Goal: Task Accomplishment & Management: Manage account settings

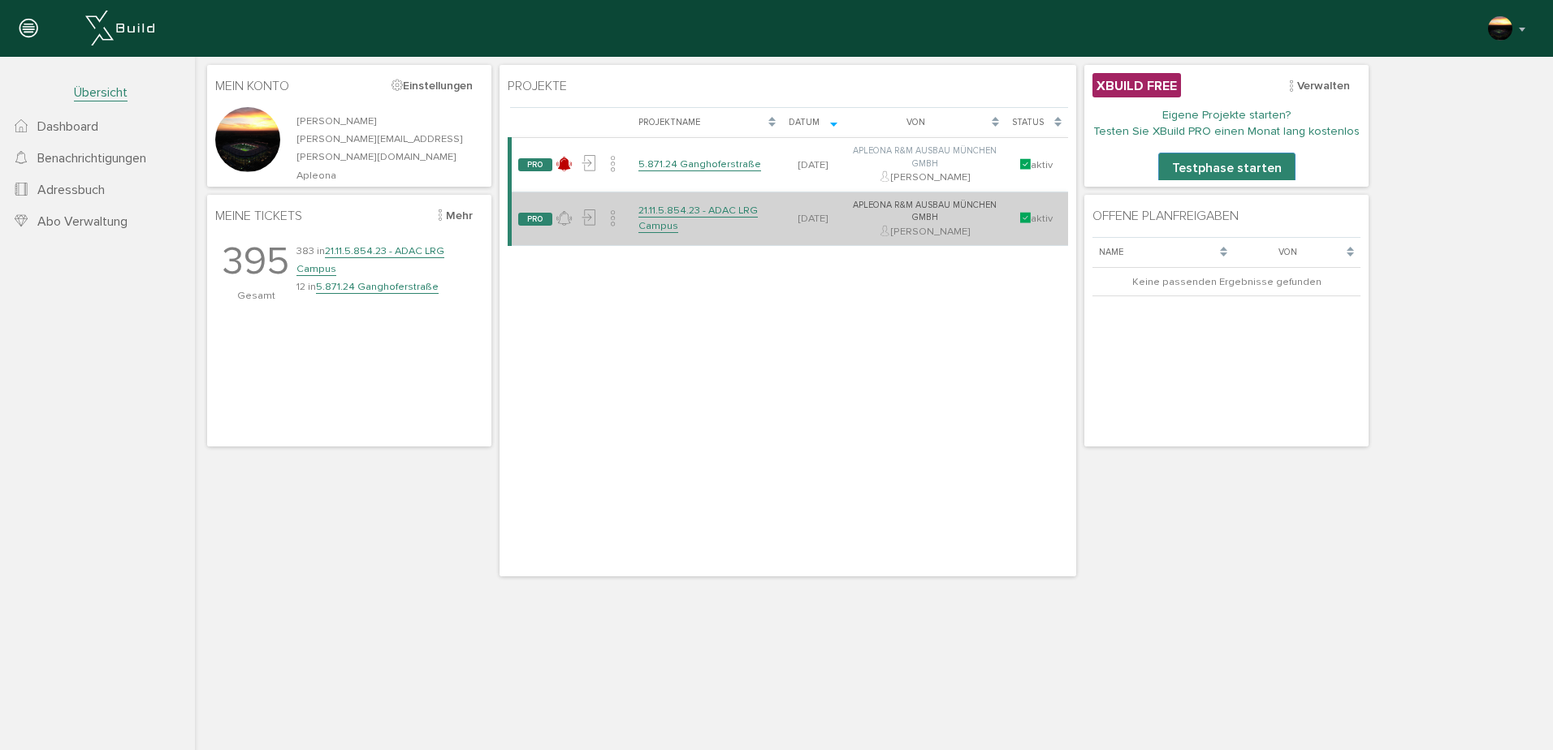
click at [658, 213] on link "21.11.5.854.23 - ADAC LRG Campus" at bounding box center [697, 218] width 119 height 28
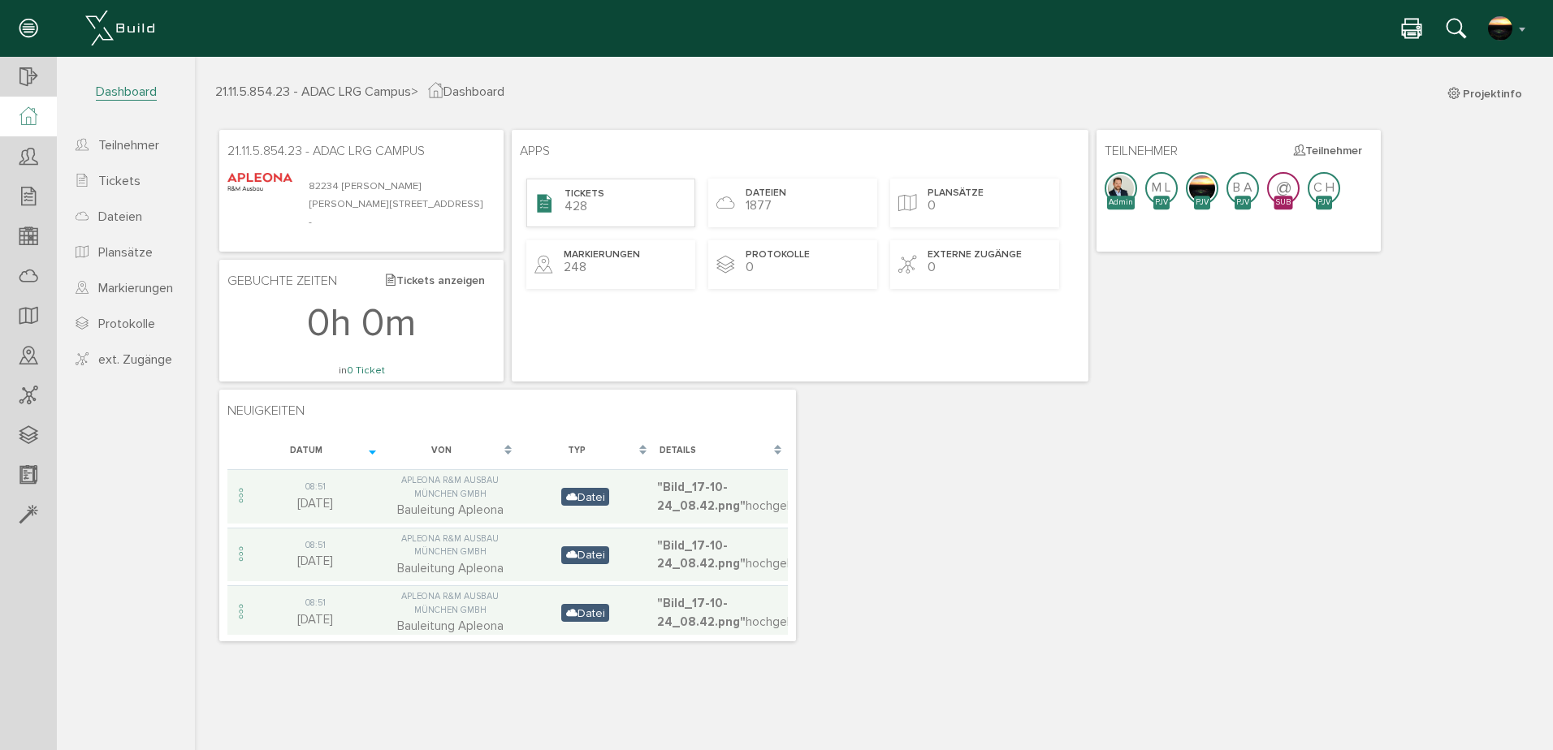
click at [587, 201] on span "Tickets" at bounding box center [584, 195] width 40 height 14
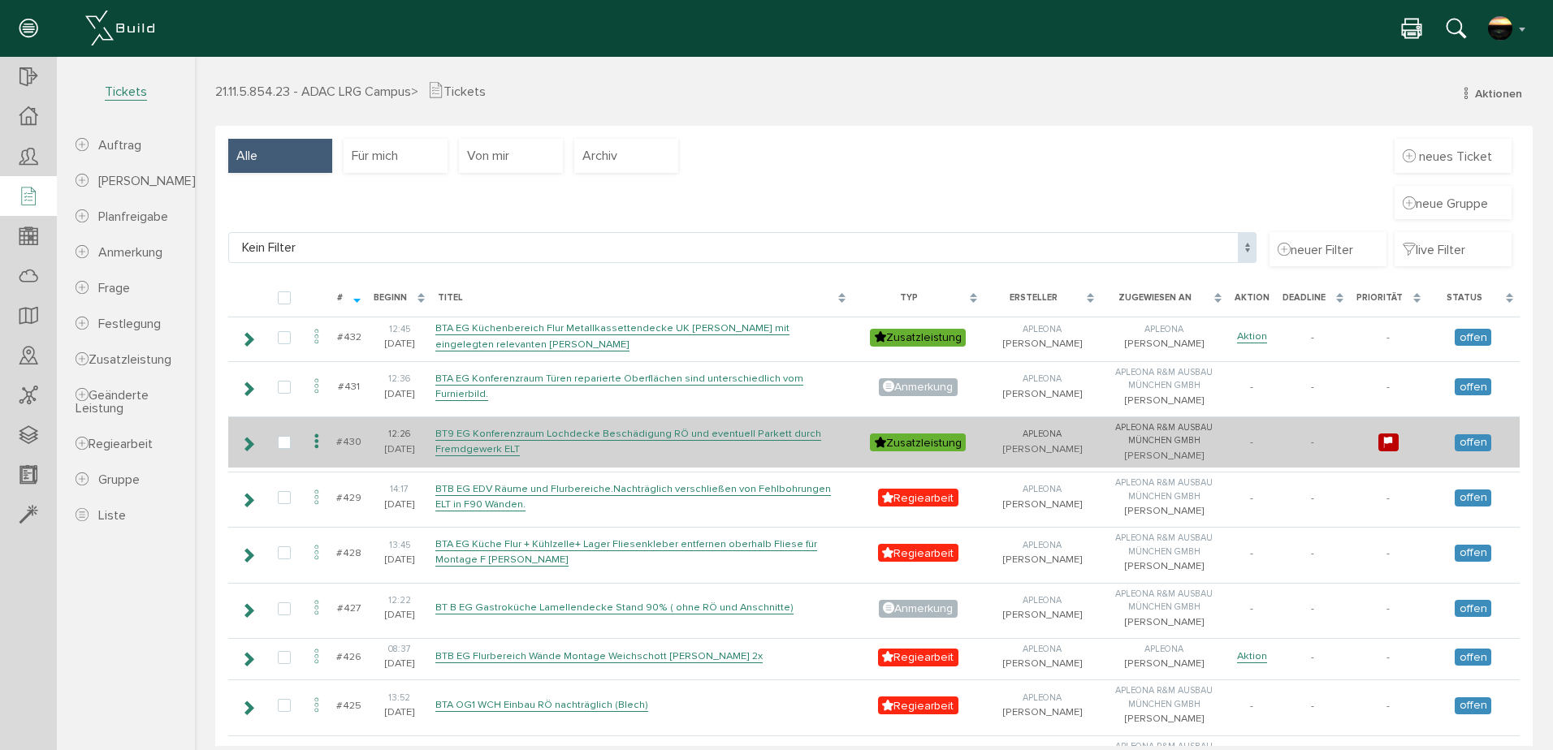
click at [318, 453] on icon at bounding box center [316, 442] width 19 height 22
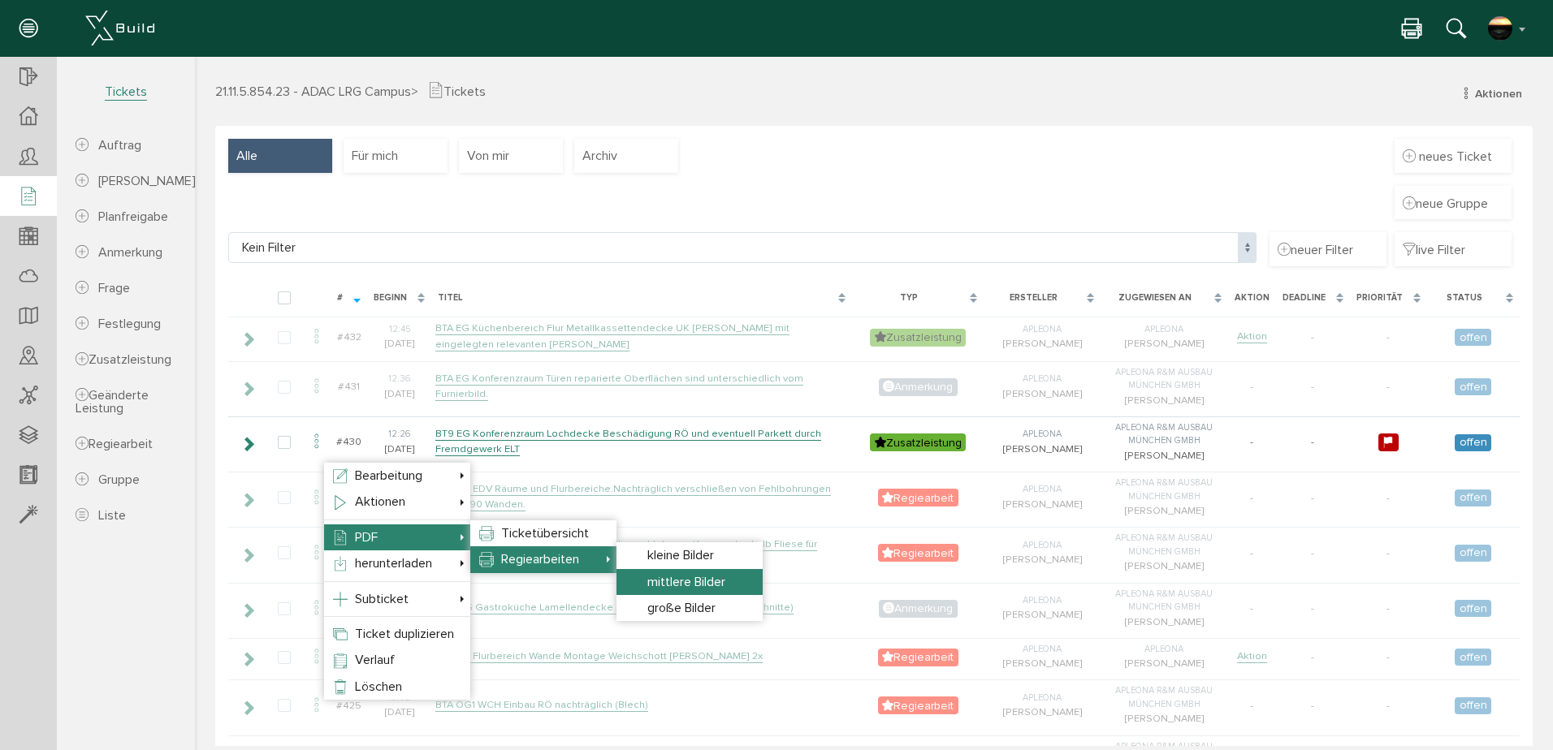
click at [677, 584] on span "mittlere Bilder" at bounding box center [686, 582] width 78 height 16
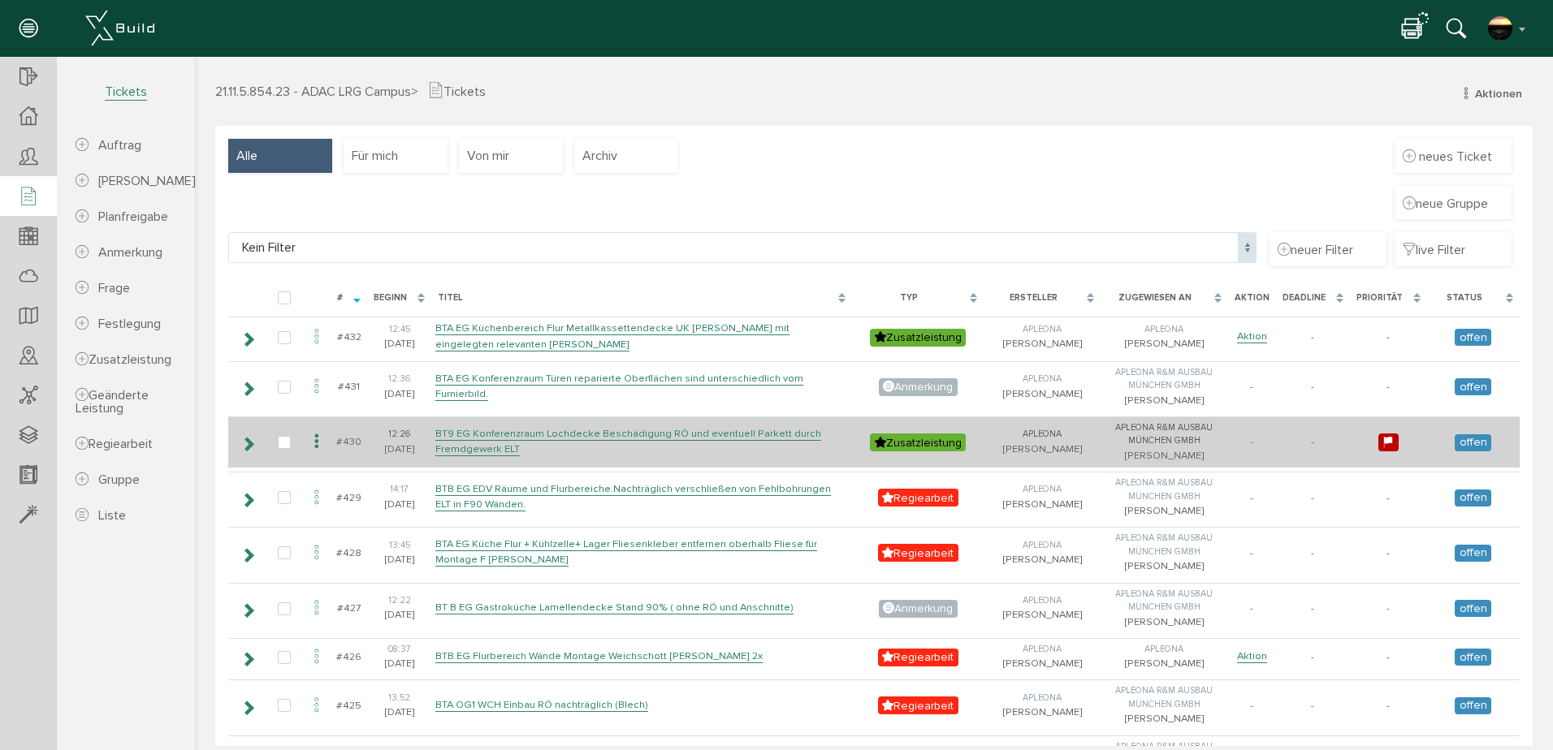
click at [1382, 450] on icon at bounding box center [1387, 443] width 11 height 14
select select "high"
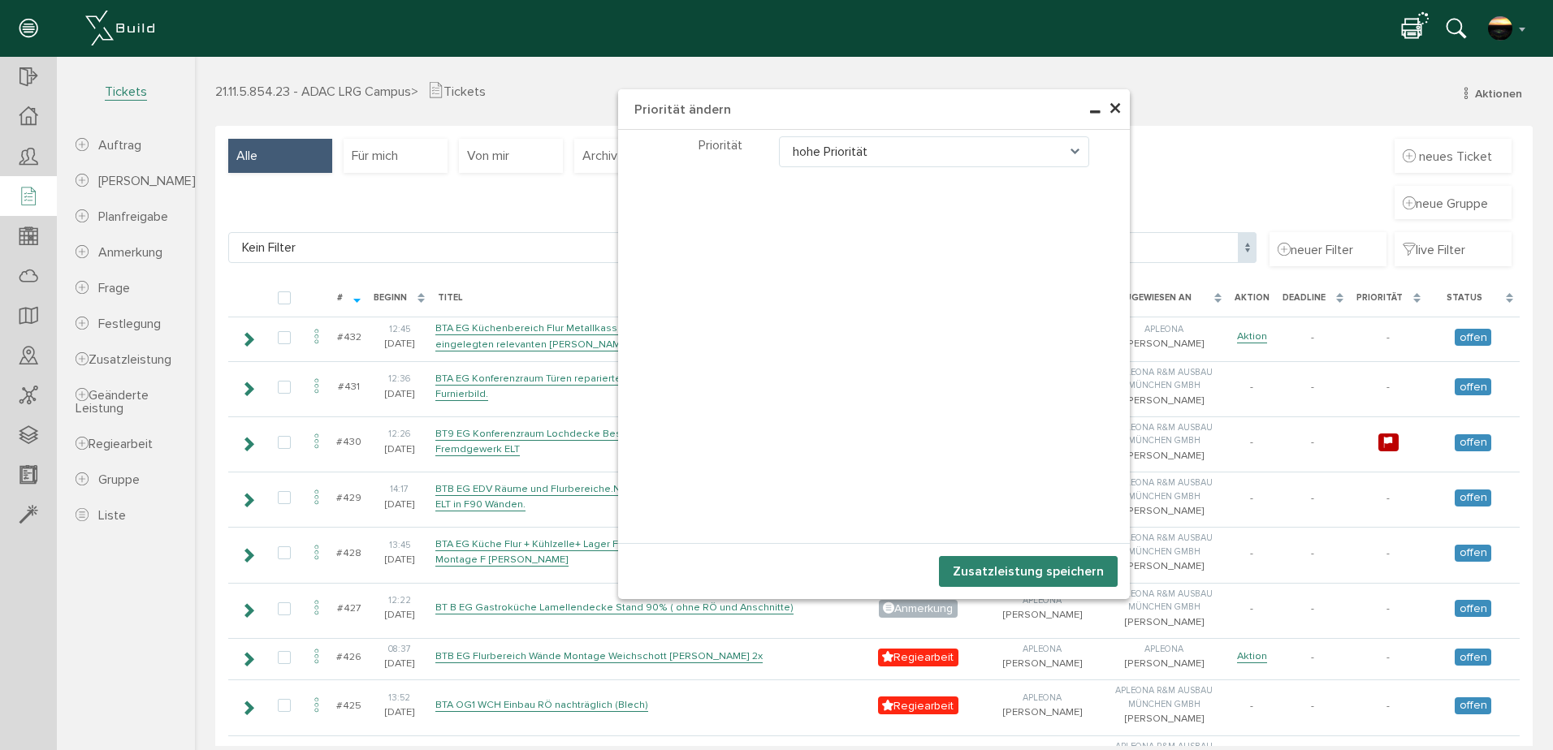
select select "high"
click at [1109, 102] on span "×" at bounding box center [1115, 109] width 13 height 32
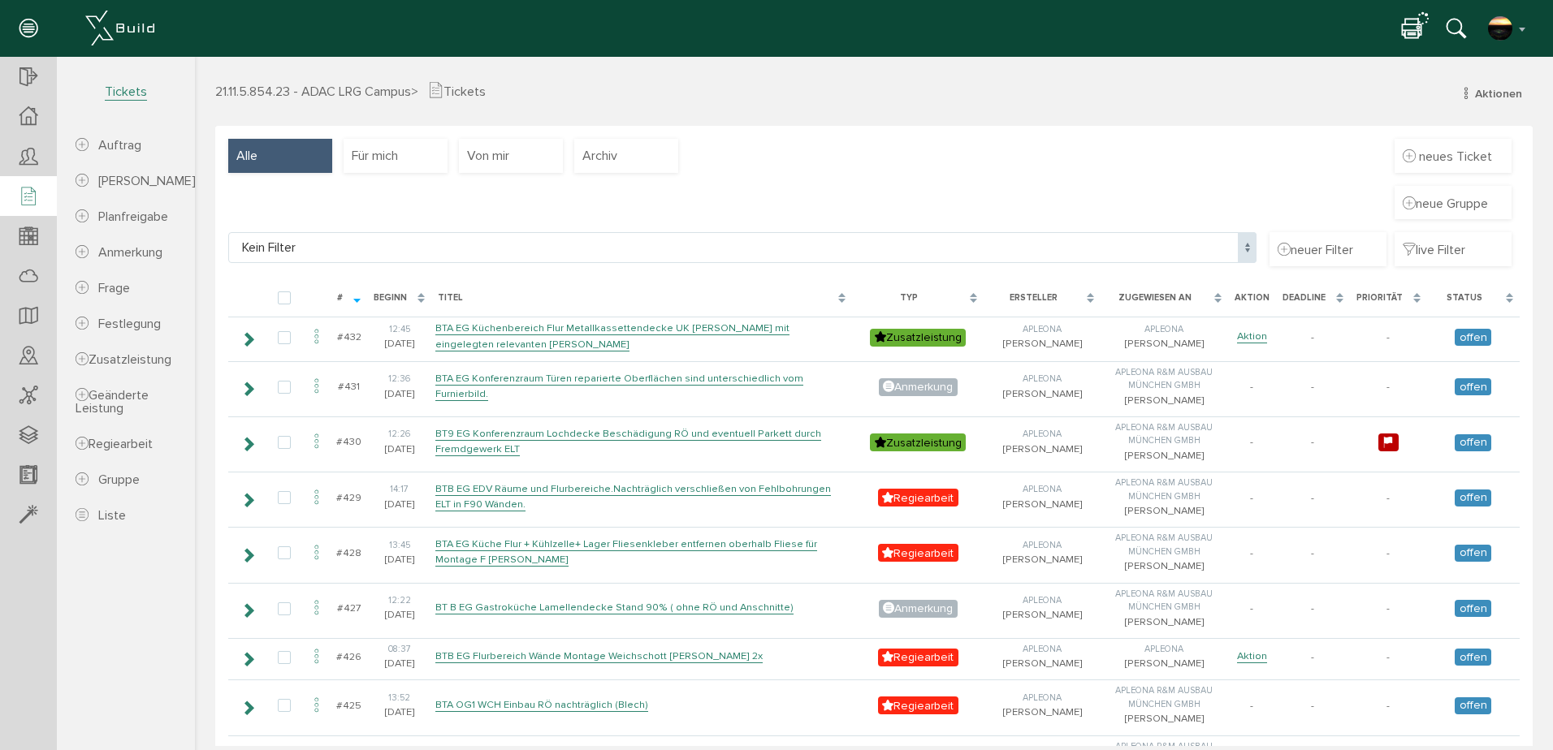
click at [1410, 24] on icon at bounding box center [1411, 30] width 19 height 24
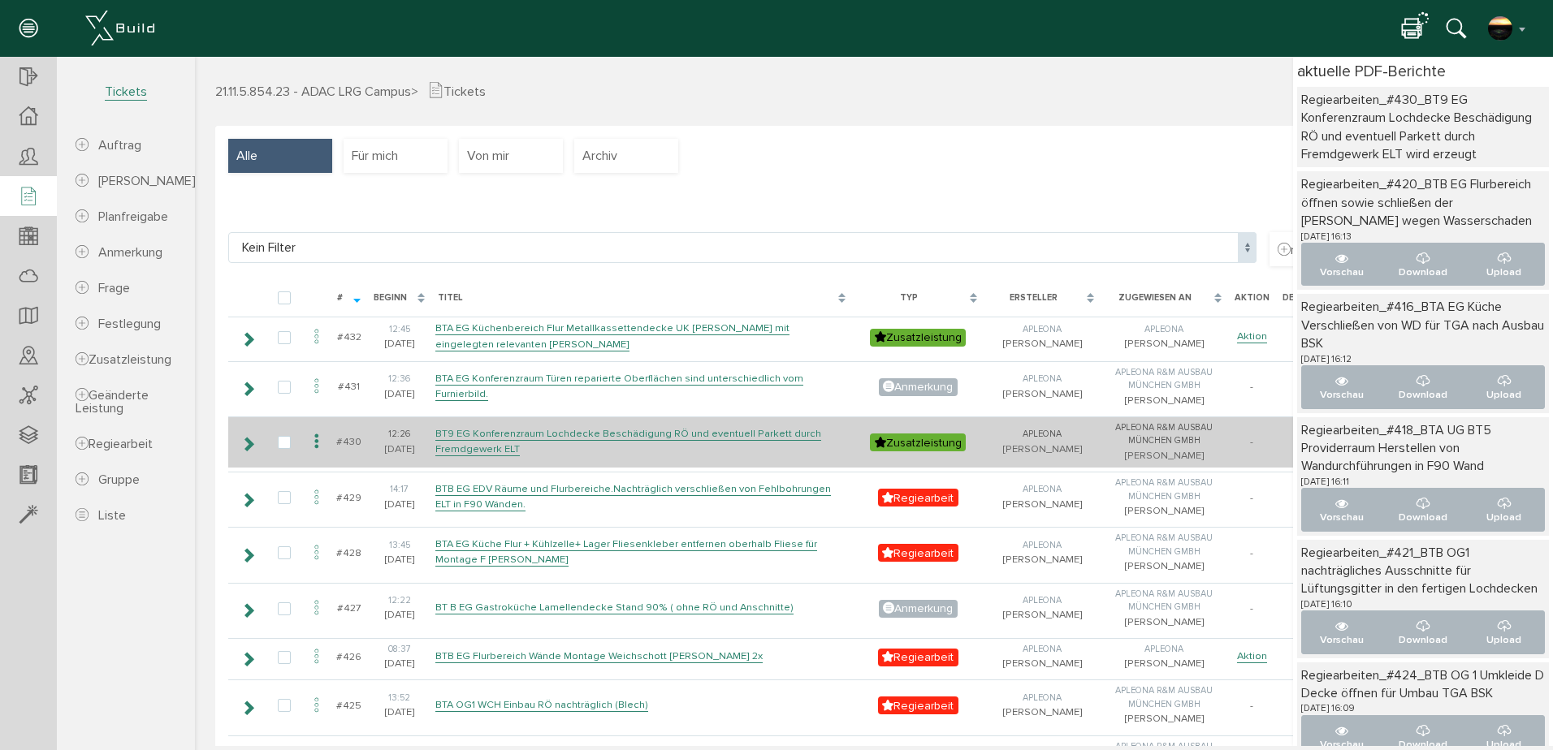
click at [317, 453] on icon at bounding box center [316, 442] width 19 height 22
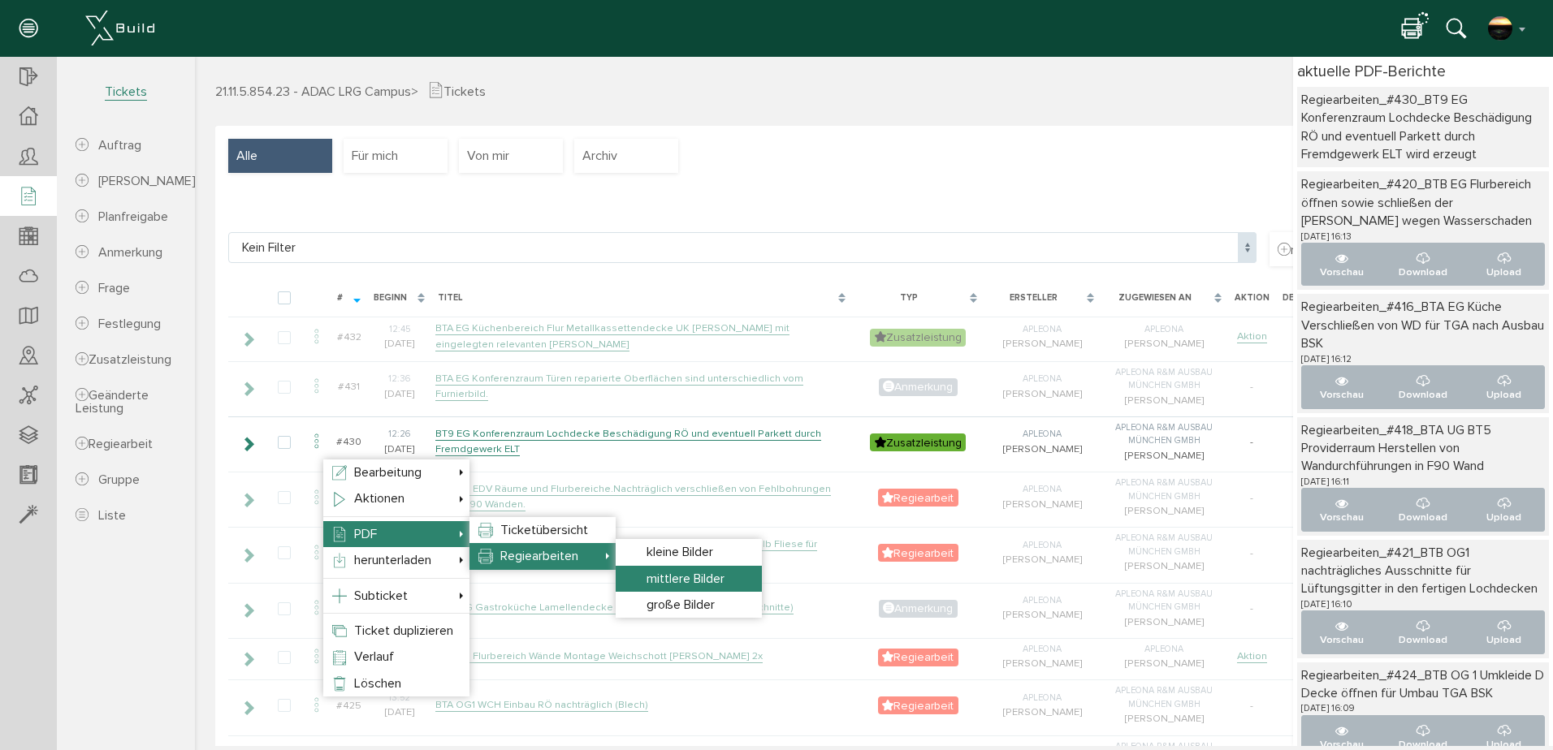
click at [684, 581] on span "mittlere Bilder" at bounding box center [685, 579] width 78 height 16
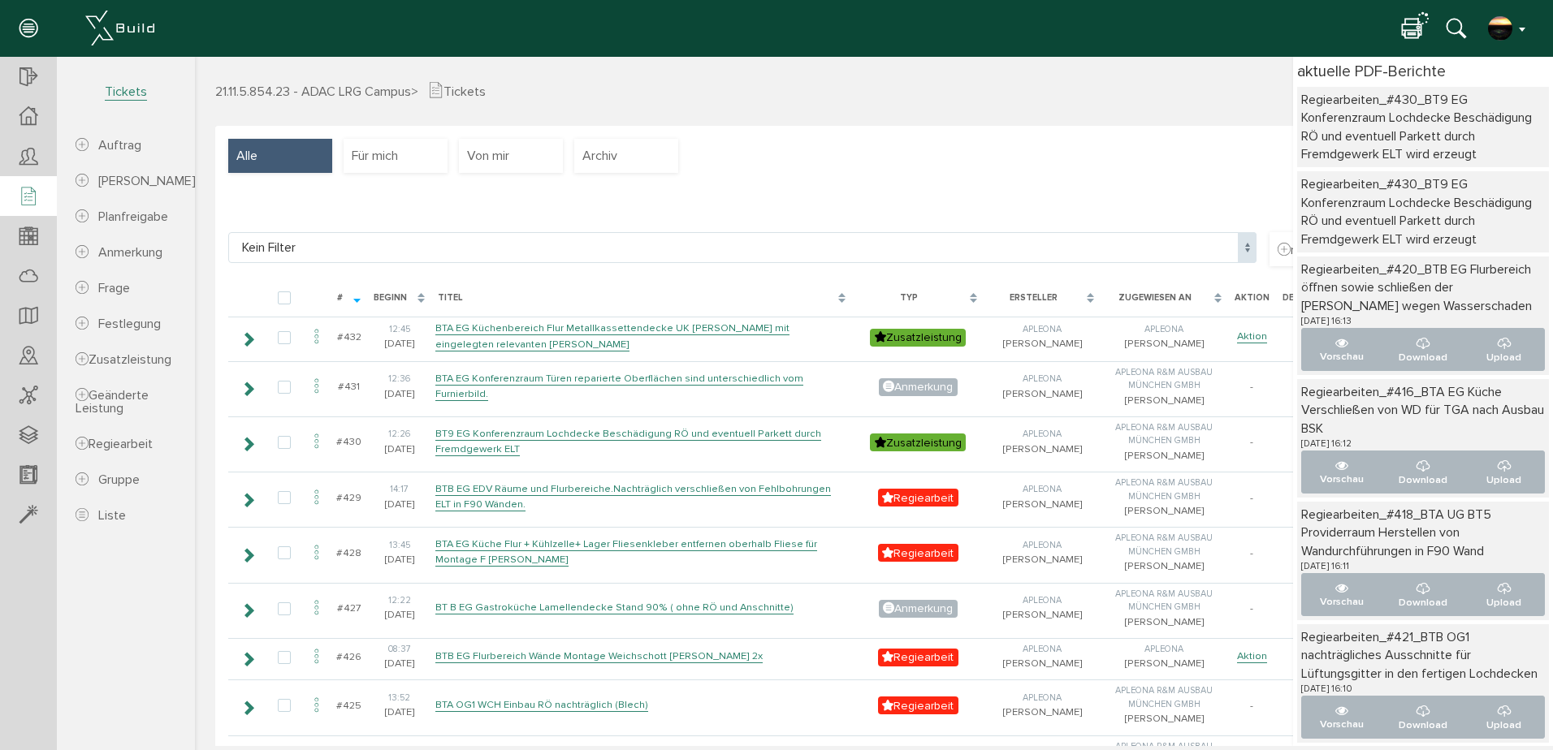
click at [1523, 28] on button "button" at bounding box center [1507, 28] width 41 height 24
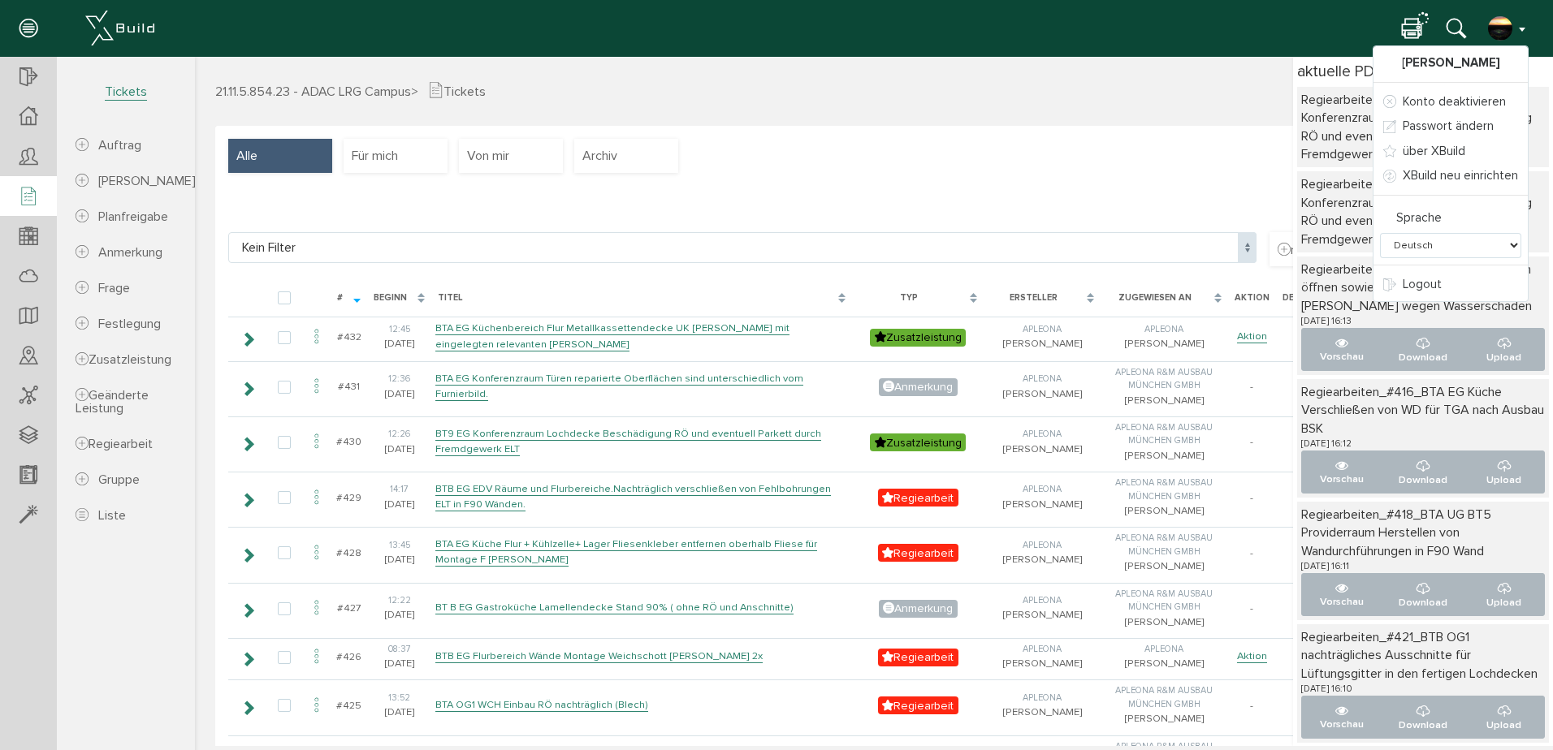
click at [941, 186] on div "neue Gruppe" at bounding box center [873, 209] width 1291 height 47
click at [1130, 108] on div "21.11.5.854.23 - ADAC LRG Campus > Tickets Aktionen neuer Auftrag neuer [PERSON…" at bounding box center [874, 103] width 1342 height 45
click at [1411, 25] on icon at bounding box center [1411, 30] width 19 height 24
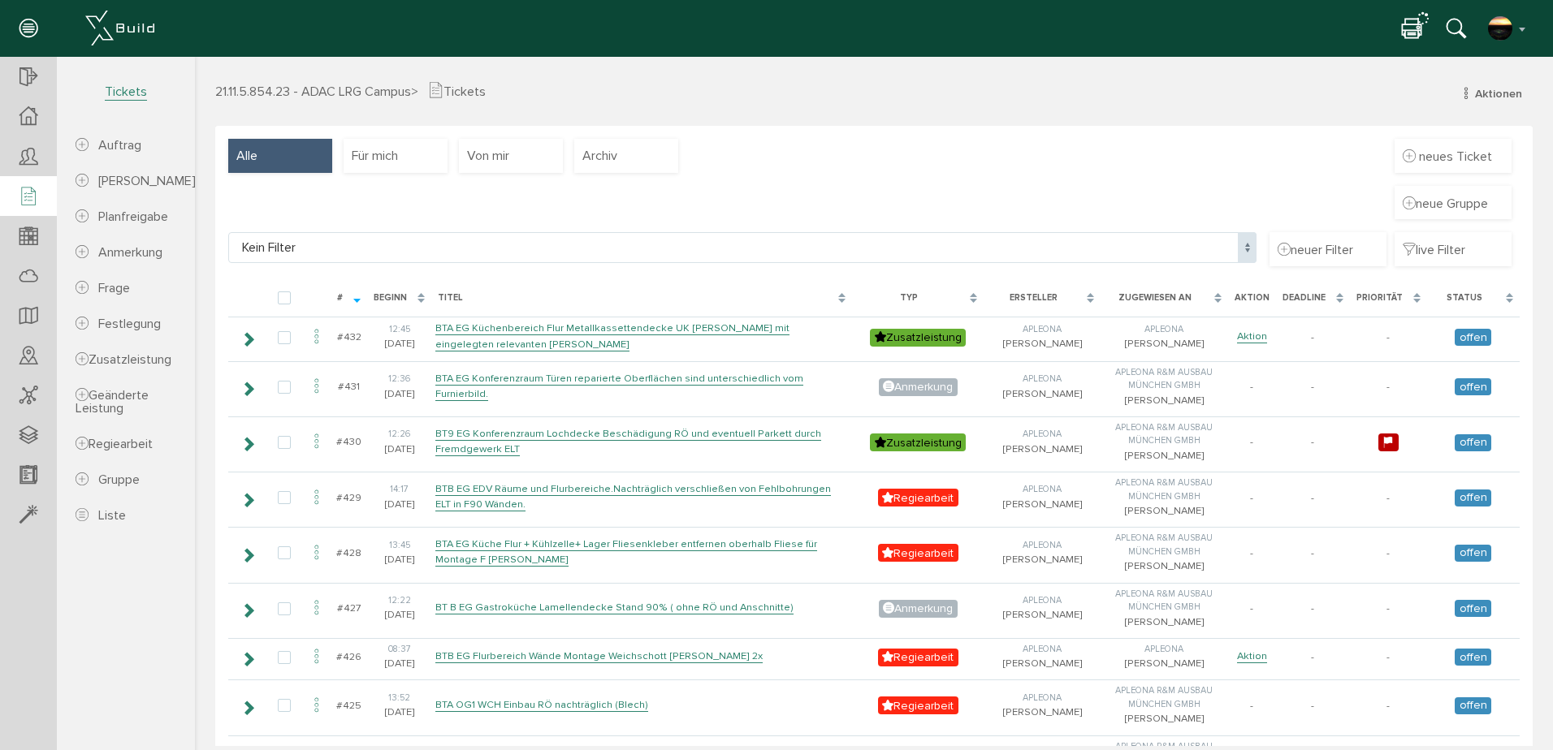
click at [1411, 25] on icon at bounding box center [1411, 30] width 19 height 24
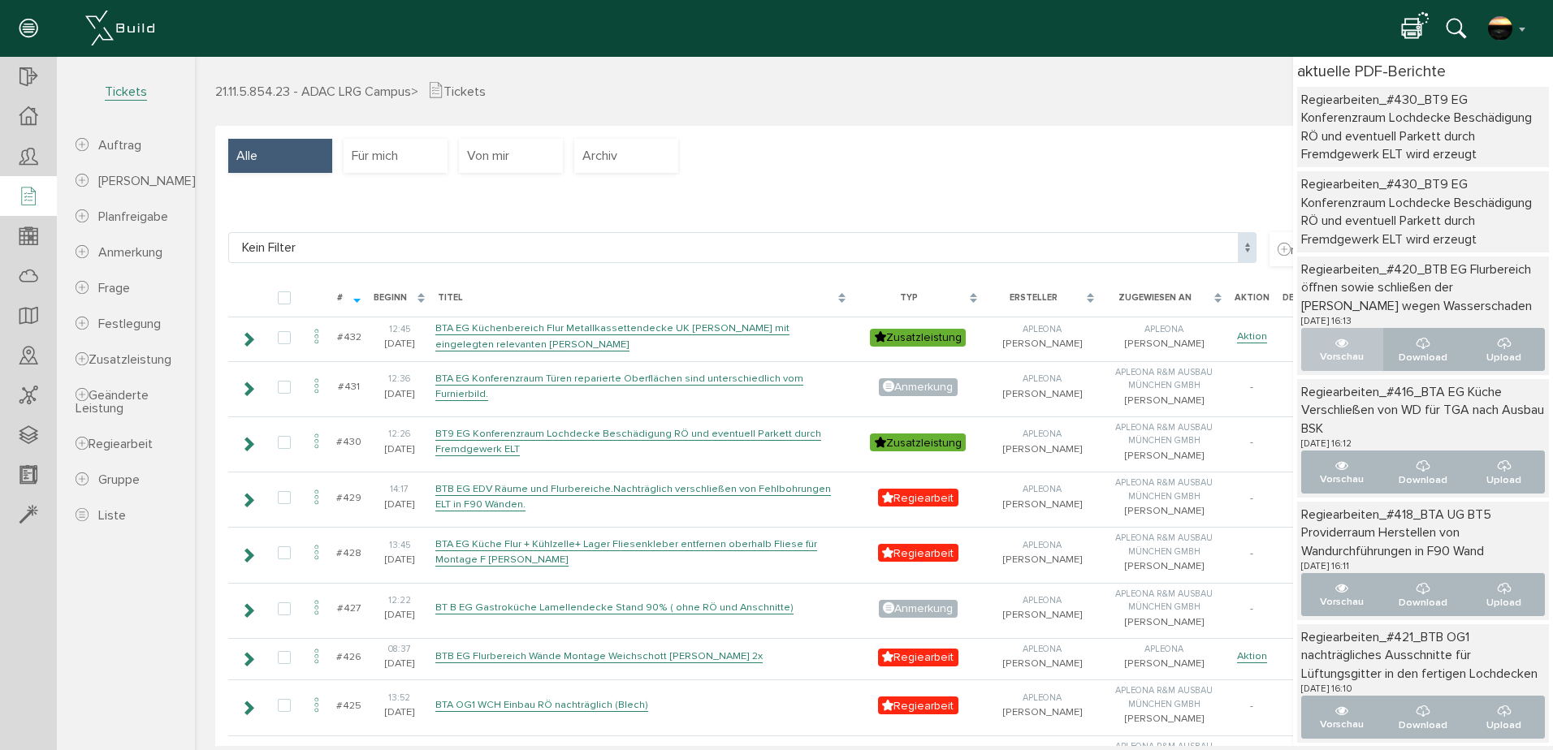
click at [1329, 350] on p "Vorschau" at bounding box center [1342, 356] width 54 height 15
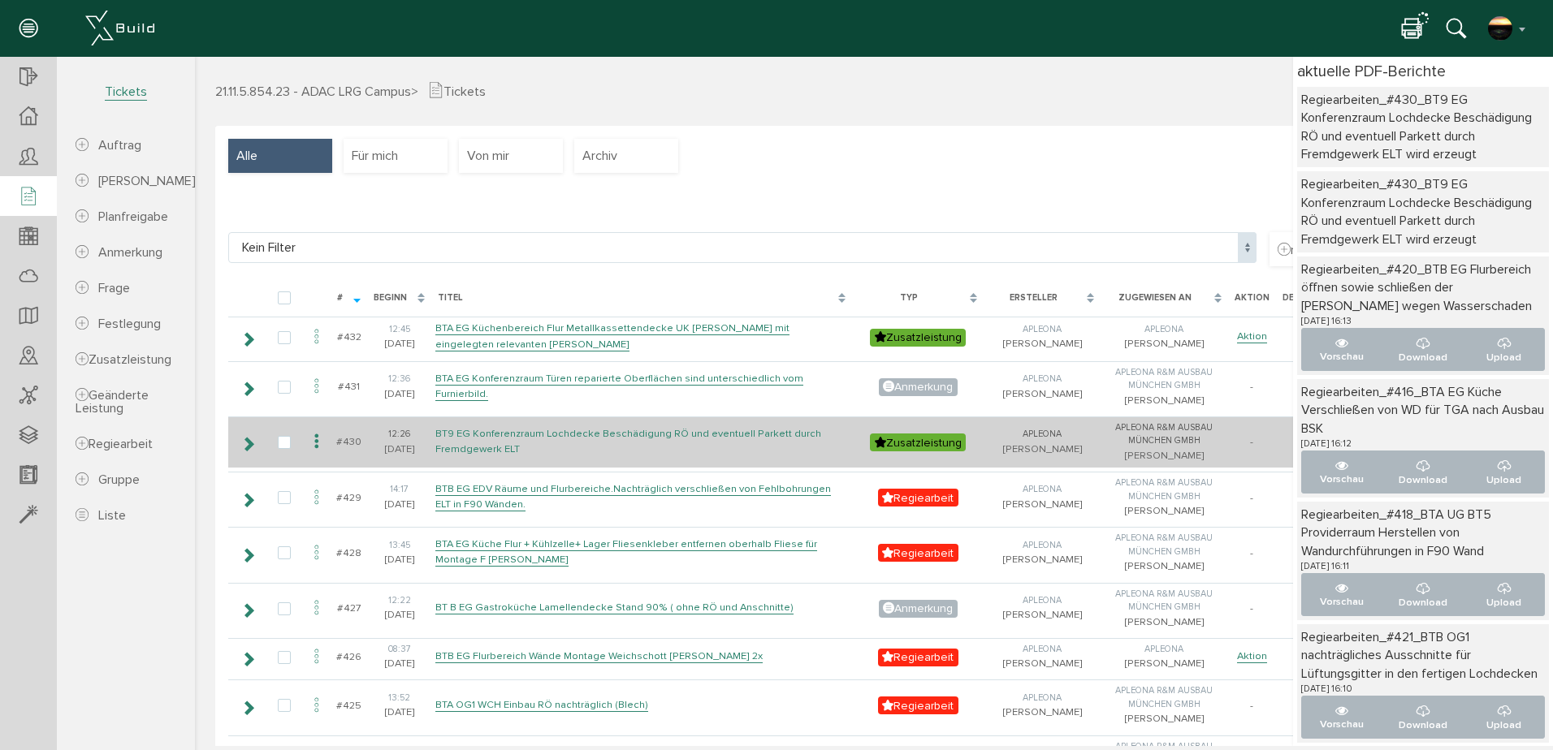
click at [486, 453] on link "BT9 EG Konferenzraum Lochdecke Beschädigung RÖ und eventuell Parkett durch Frem…" at bounding box center [628, 441] width 386 height 29
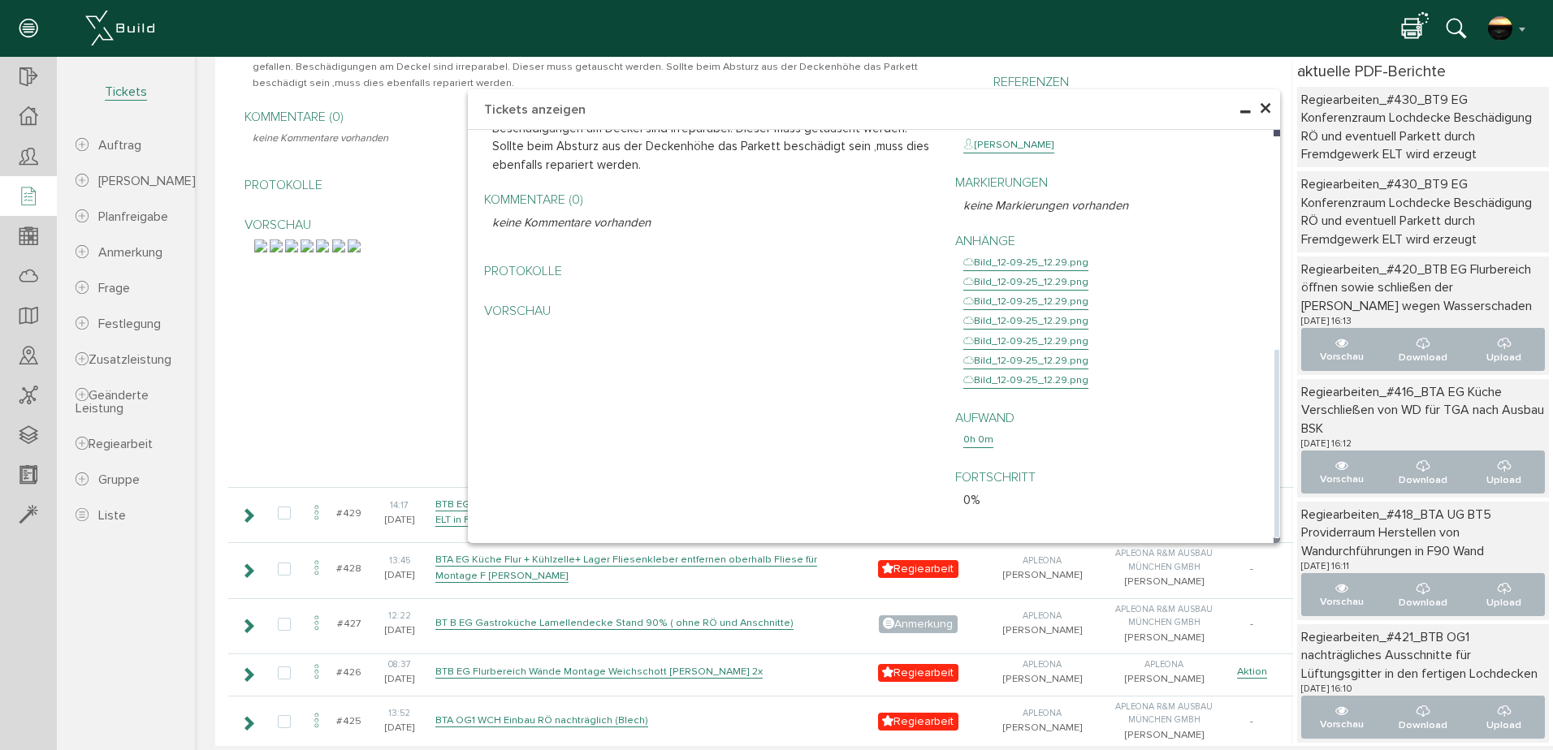
scroll to position [568, 0]
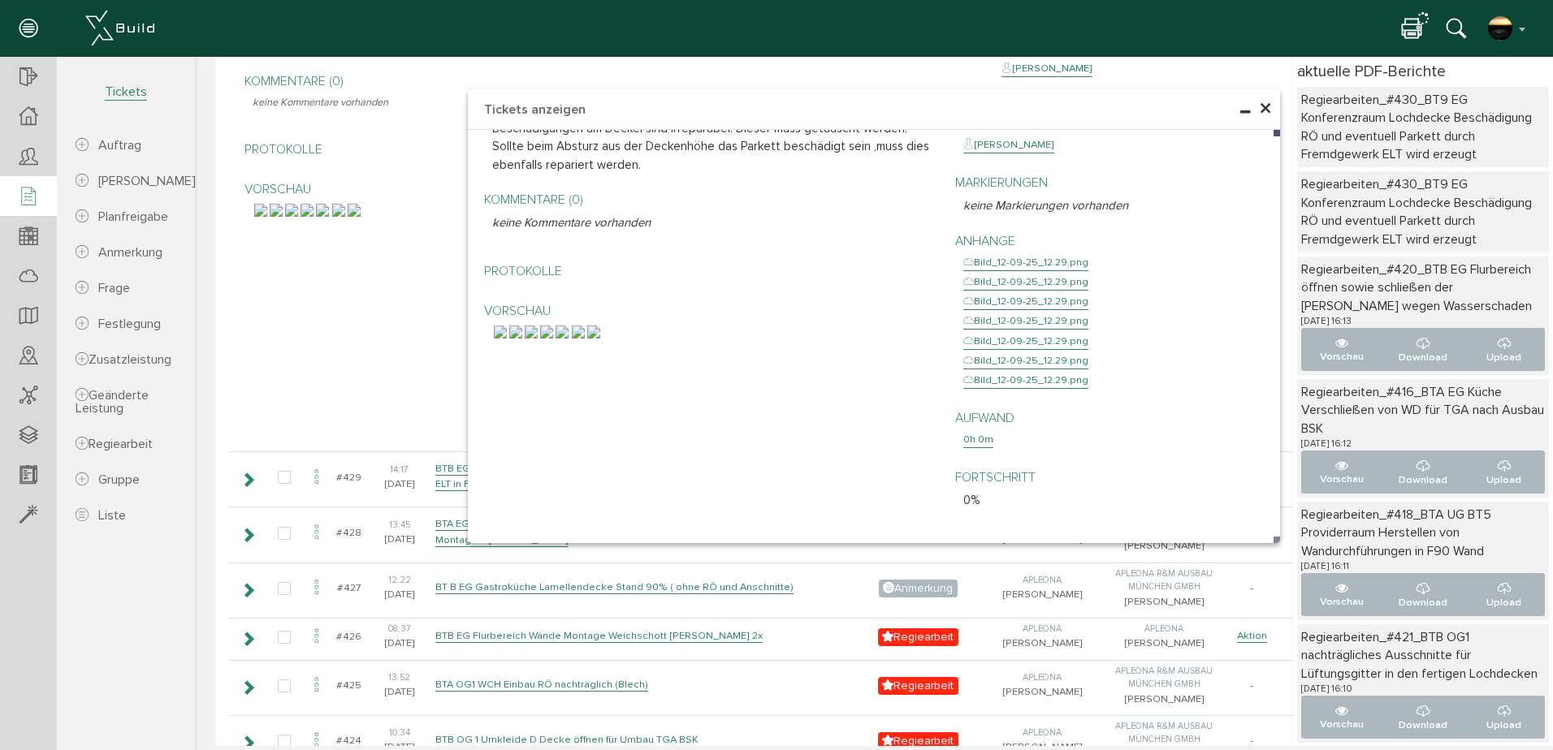
click at [1264, 108] on span "×" at bounding box center [1265, 109] width 13 height 32
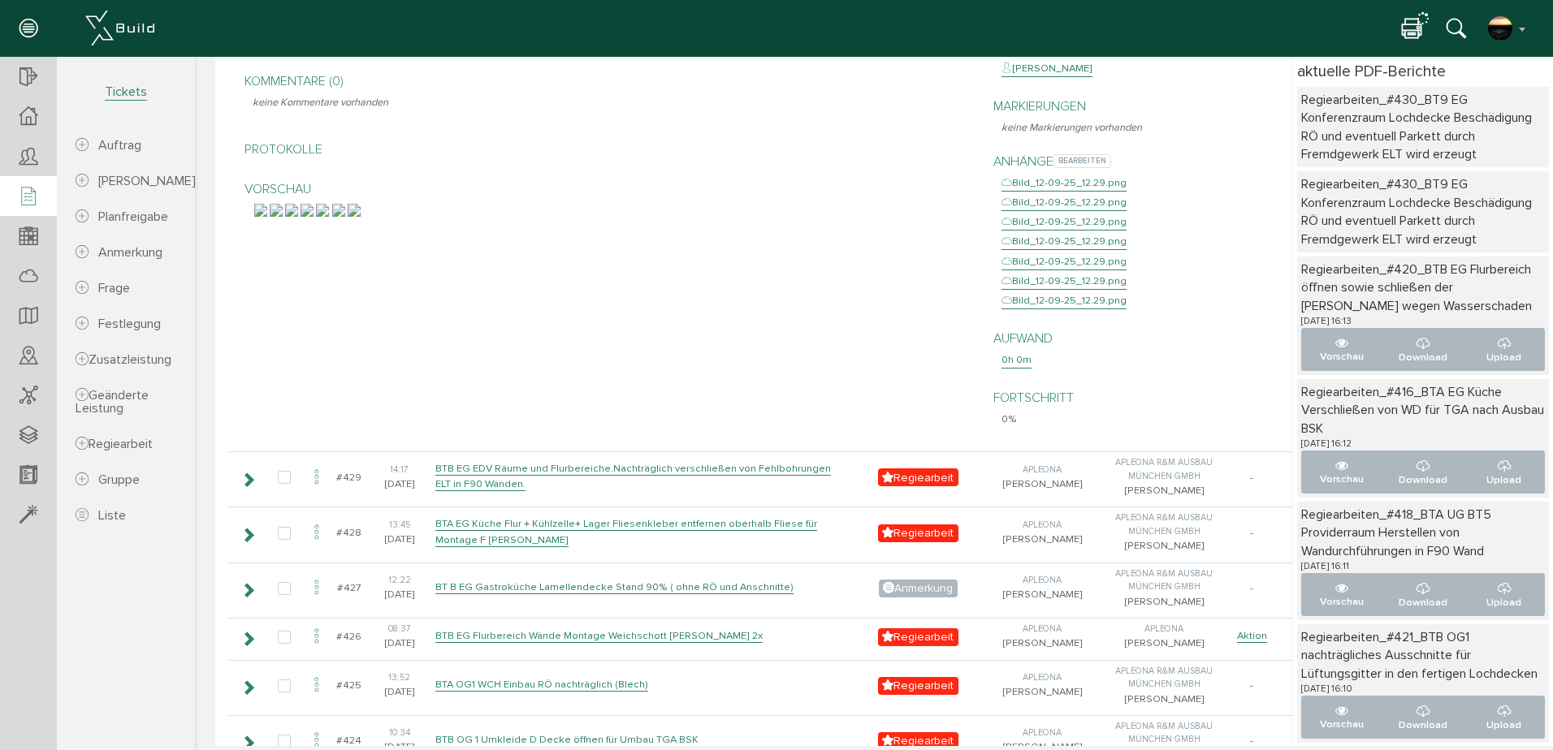
scroll to position [0, 0]
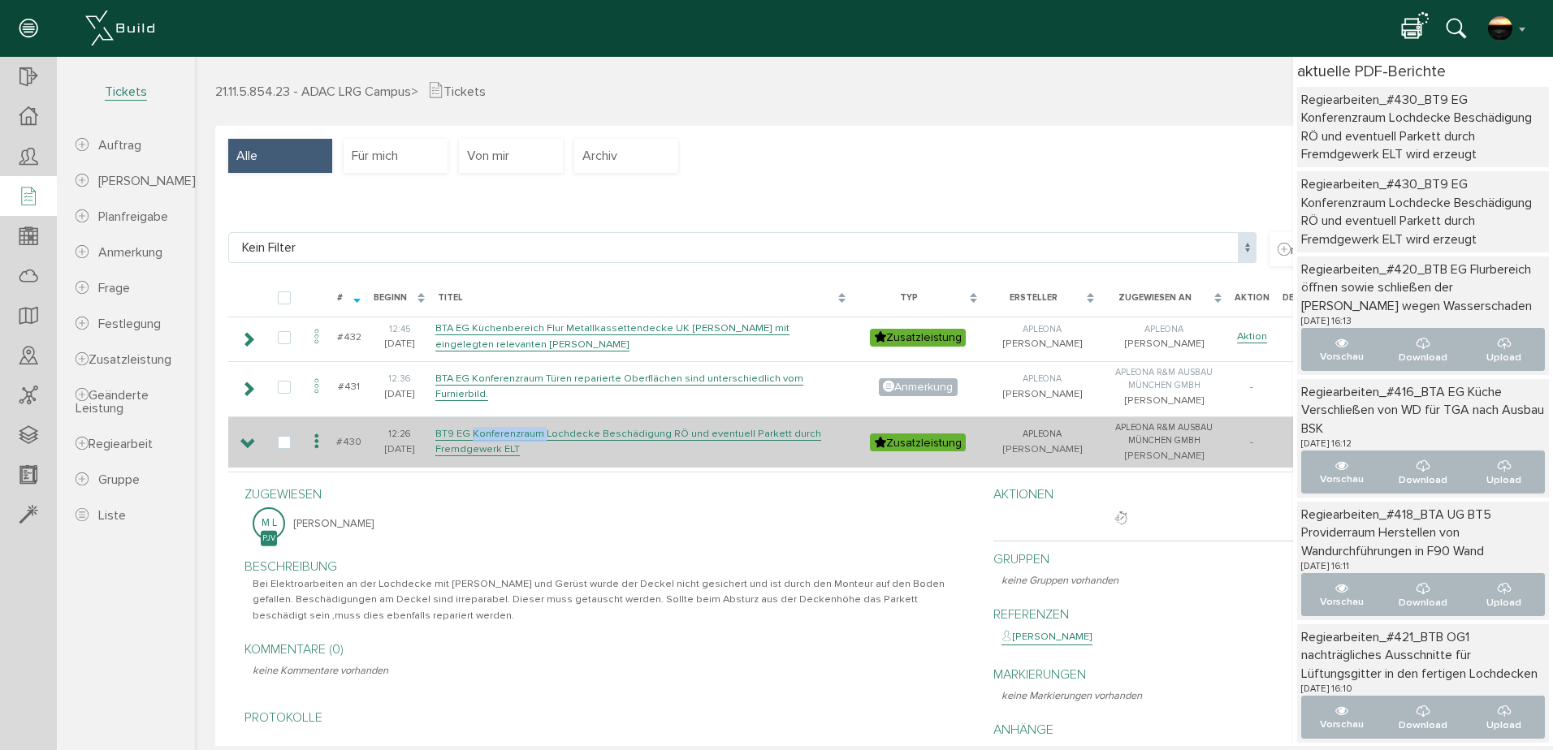
click at [250, 451] on icon at bounding box center [247, 444] width 15 height 13
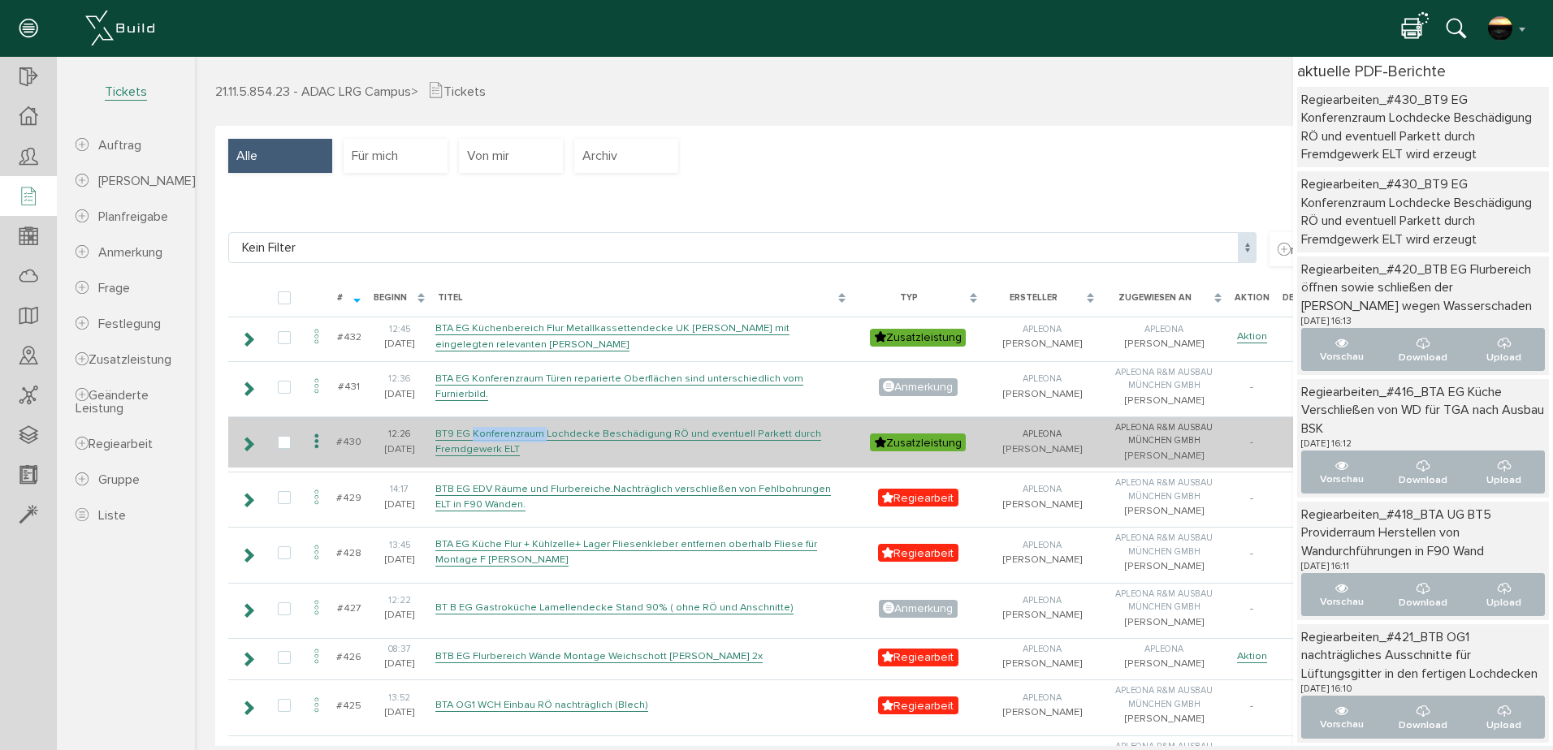
click at [250, 451] on icon at bounding box center [247, 444] width 15 height 13
